Goal: Task Accomplishment & Management: Manage account settings

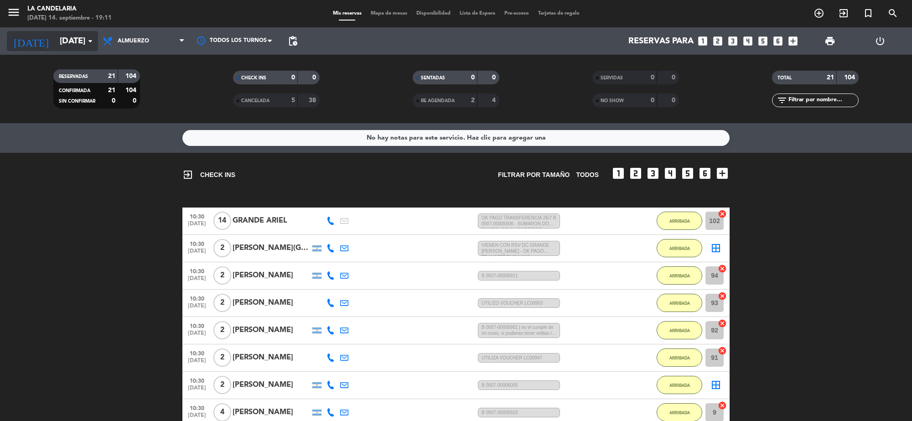
click at [60, 37] on input "[DATE]" at bounding box center [109, 40] width 108 height 19
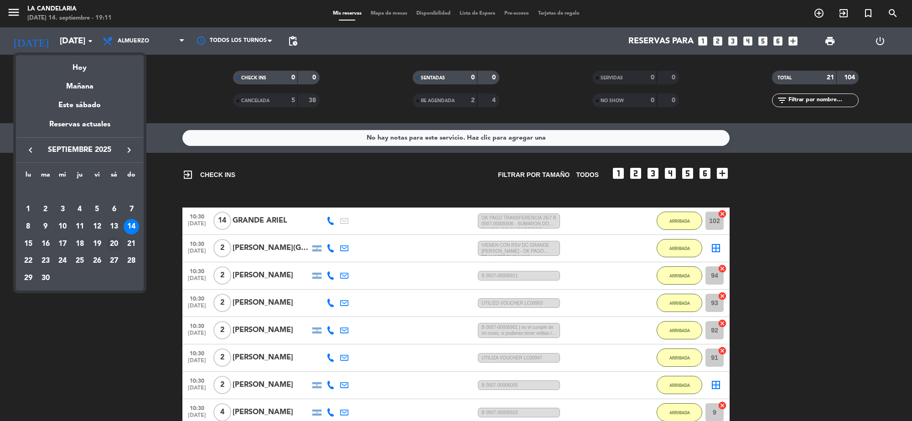
click at [113, 244] on div "20" at bounding box center [113, 243] width 15 height 15
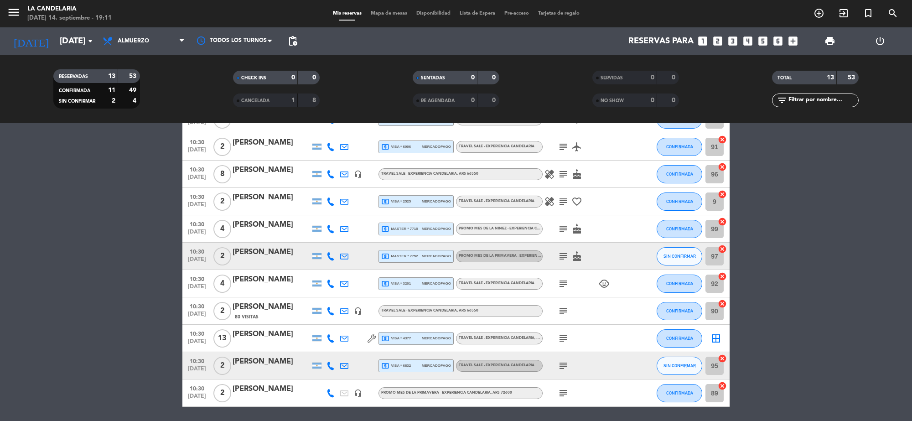
scroll to position [57, 0]
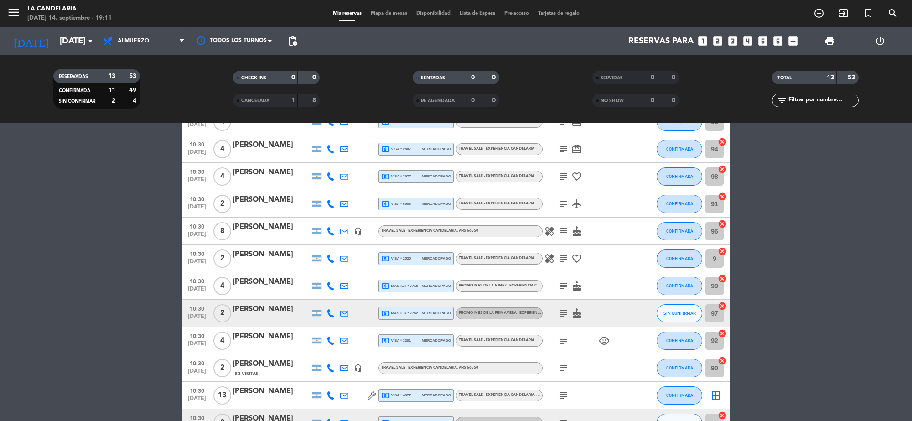
click at [261, 229] on div "[PERSON_NAME]" at bounding box center [270, 227] width 77 height 12
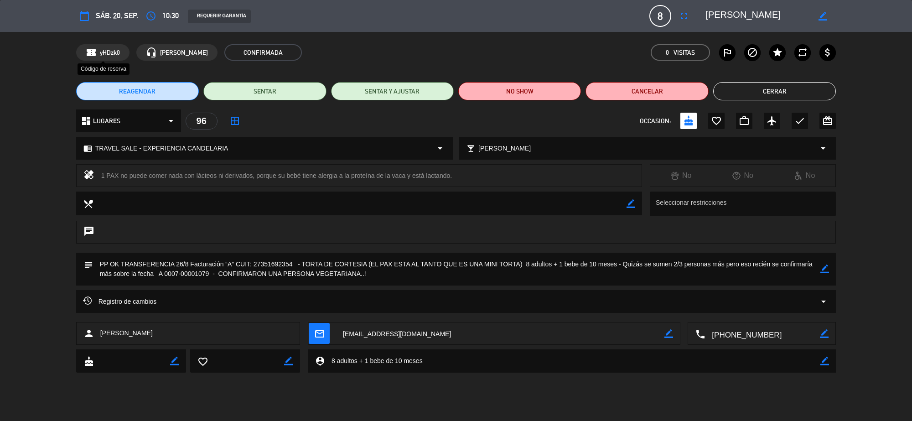
drag, startPoint x: 124, startPoint y: 50, endPoint x: 96, endPoint y: 49, distance: 28.3
click at [96, 49] on div "confirmation_number yHDzk0" at bounding box center [102, 52] width 53 height 16
click at [101, 51] on span "yHDzk0" at bounding box center [110, 52] width 20 height 10
drag, startPoint x: 98, startPoint y: 52, endPoint x: 121, endPoint y: 51, distance: 22.4
click at [121, 51] on div "confirmation_number yHDzk0" at bounding box center [102, 52] width 53 height 16
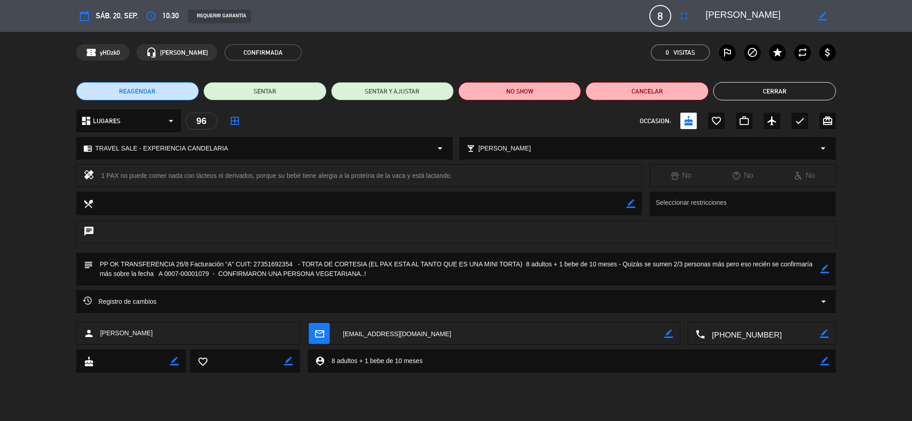
copy span "yHDzk0"
click at [655, 92] on button "Cancelar" at bounding box center [646, 91] width 123 height 18
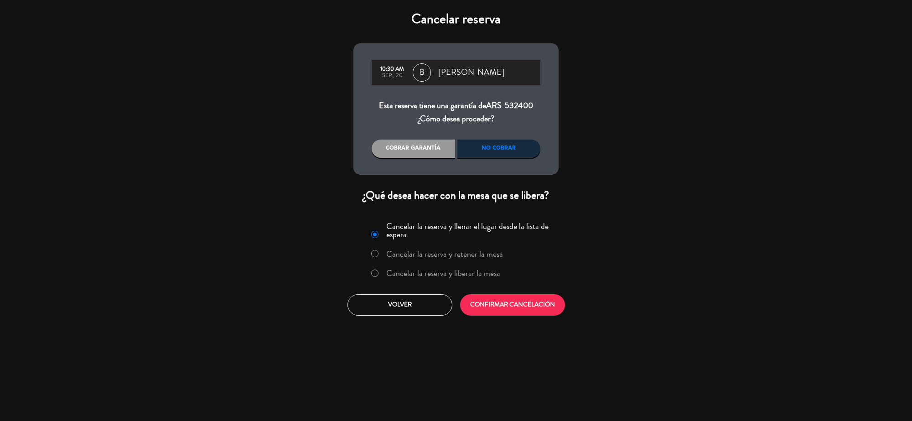
click at [465, 270] on label "Cancelar la reserva y liberar la mesa" at bounding box center [443, 273] width 114 height 8
click at [512, 305] on button "CONFIRMAR CANCELACIÓN" at bounding box center [512, 304] width 105 height 21
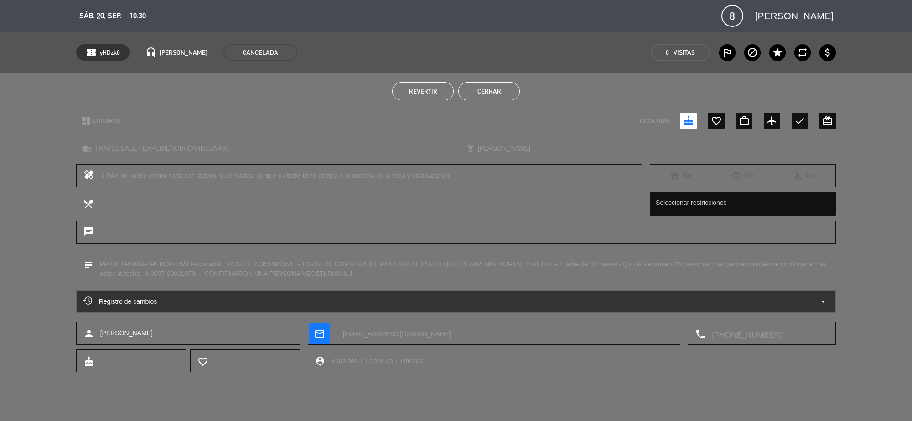
click at [481, 98] on button "Cerrar" at bounding box center [489, 91] width 62 height 18
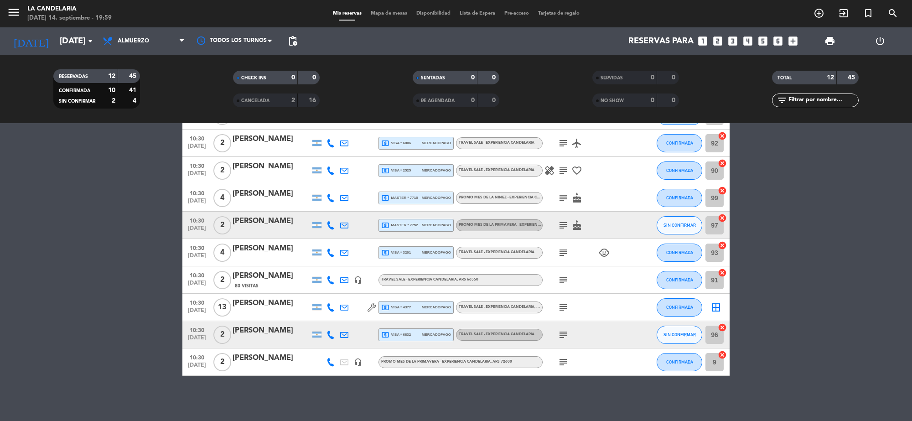
scroll to position [0, 0]
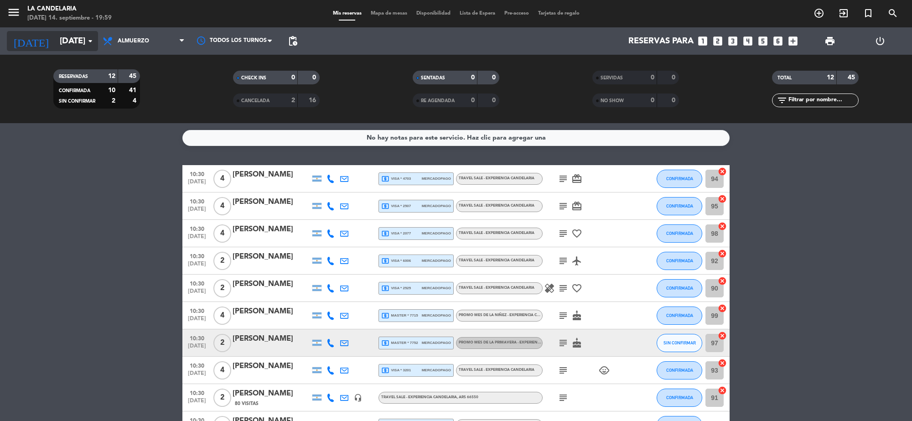
click at [55, 39] on input "[DATE]" at bounding box center [109, 40] width 108 height 19
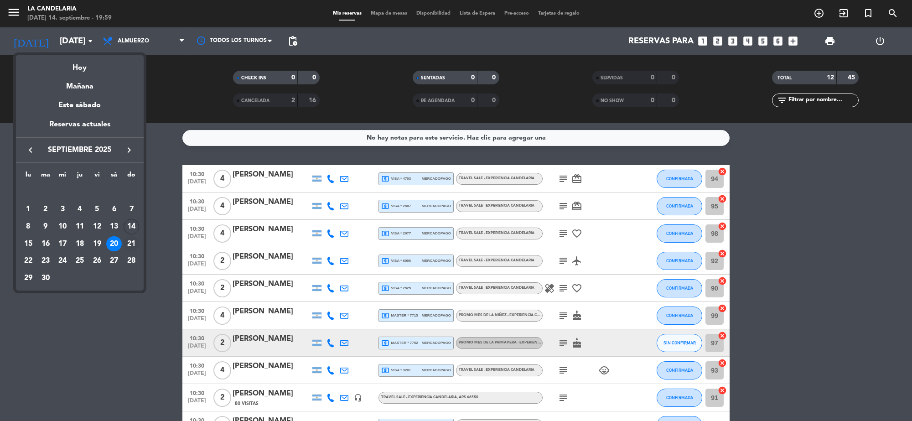
click at [134, 247] on div "21" at bounding box center [131, 243] width 15 height 15
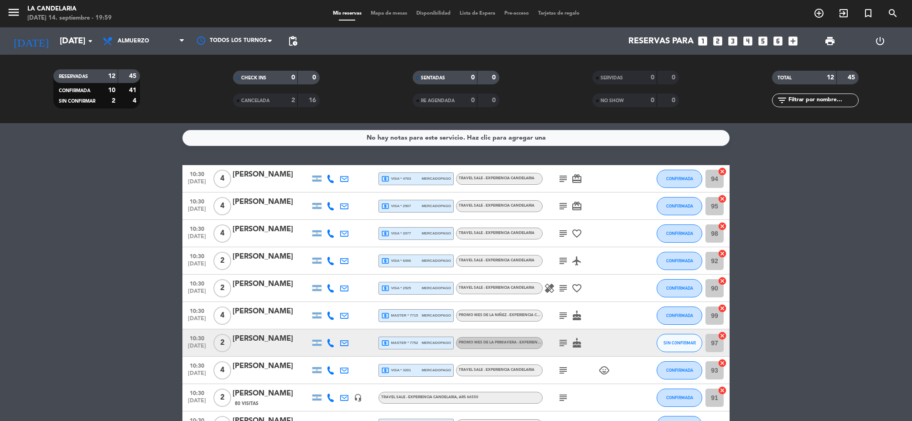
type input "[DATE]"
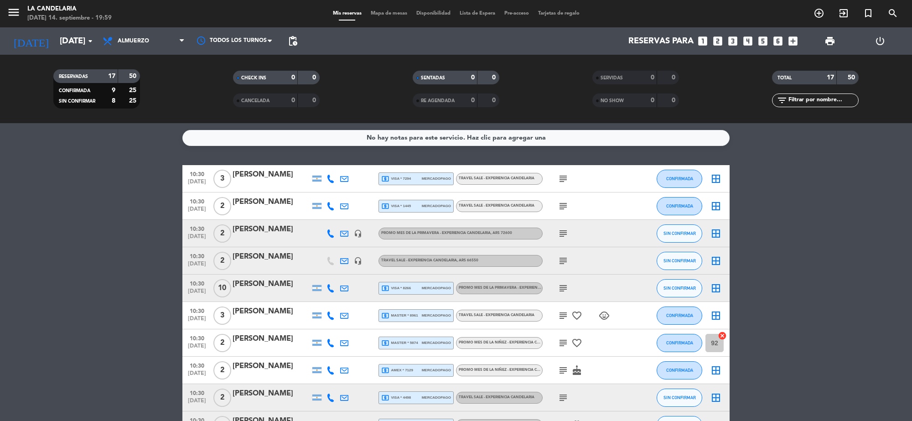
scroll to position [57, 0]
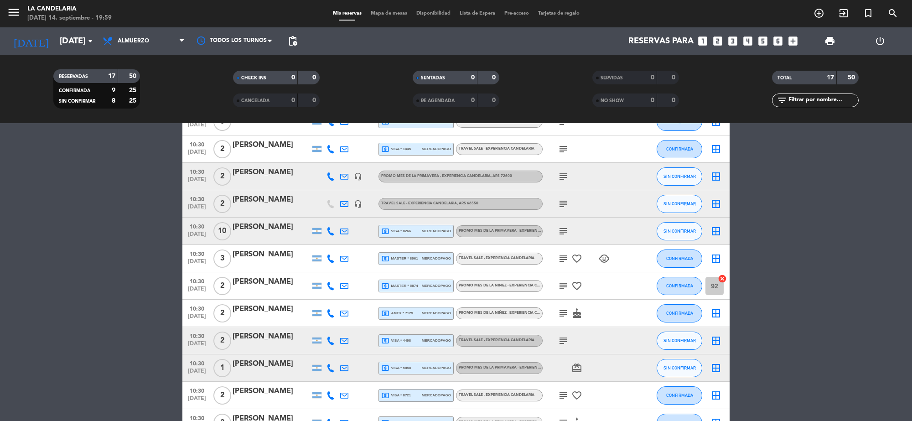
click at [564, 175] on icon "subject" at bounding box center [562, 176] width 11 height 11
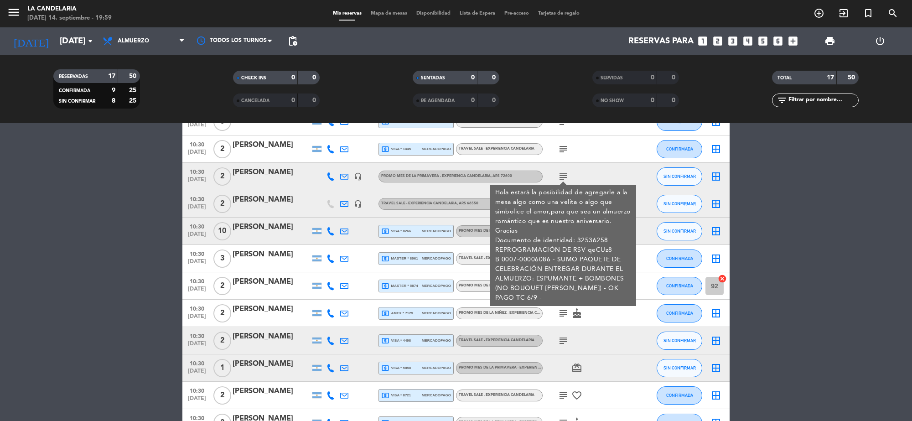
scroll to position [114, 0]
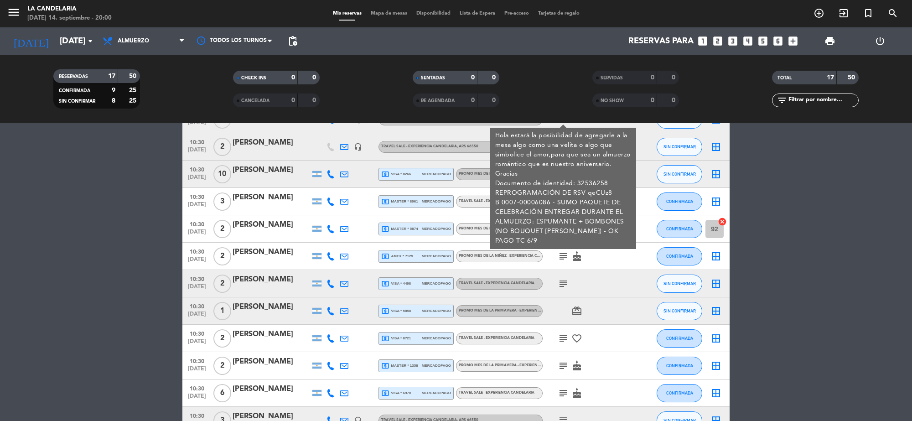
click at [142, 222] on bookings-row "10:30 [DATE] 3 [PERSON_NAME] local_atm visa * 7294 mercadopago TRAVEL SALE - EX…" at bounding box center [456, 283] width 912 height 465
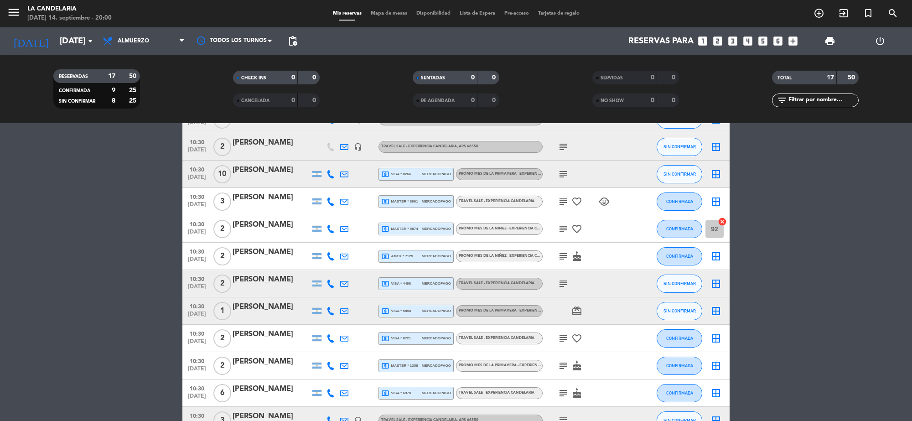
scroll to position [254, 0]
